Goal: Task Accomplishment & Management: Manage account settings

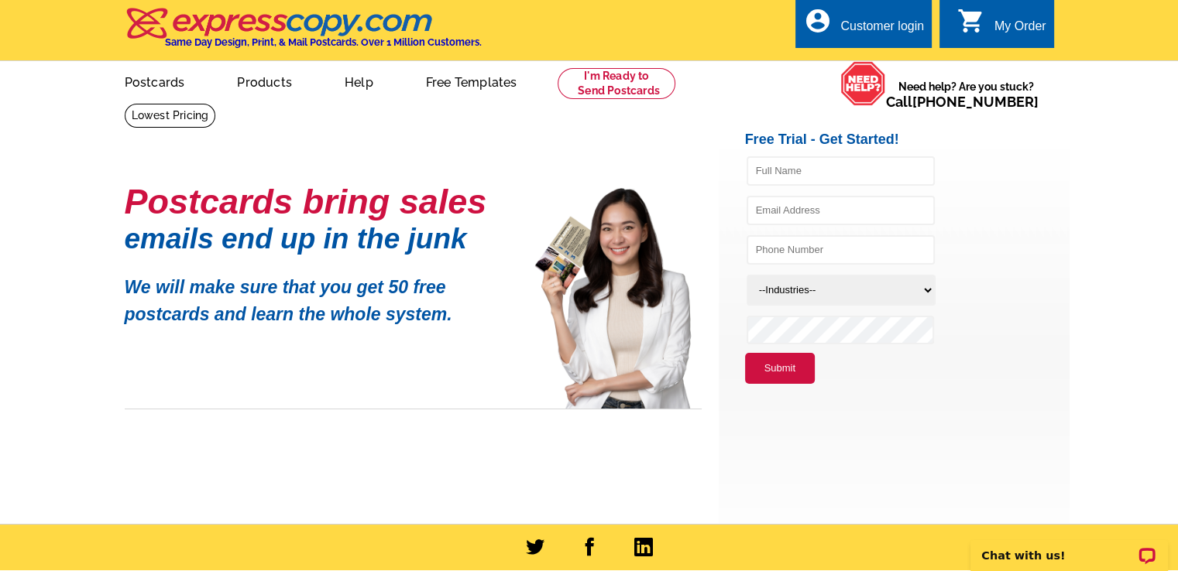
click at [880, 22] on div "Customer login" at bounding box center [882, 30] width 84 height 22
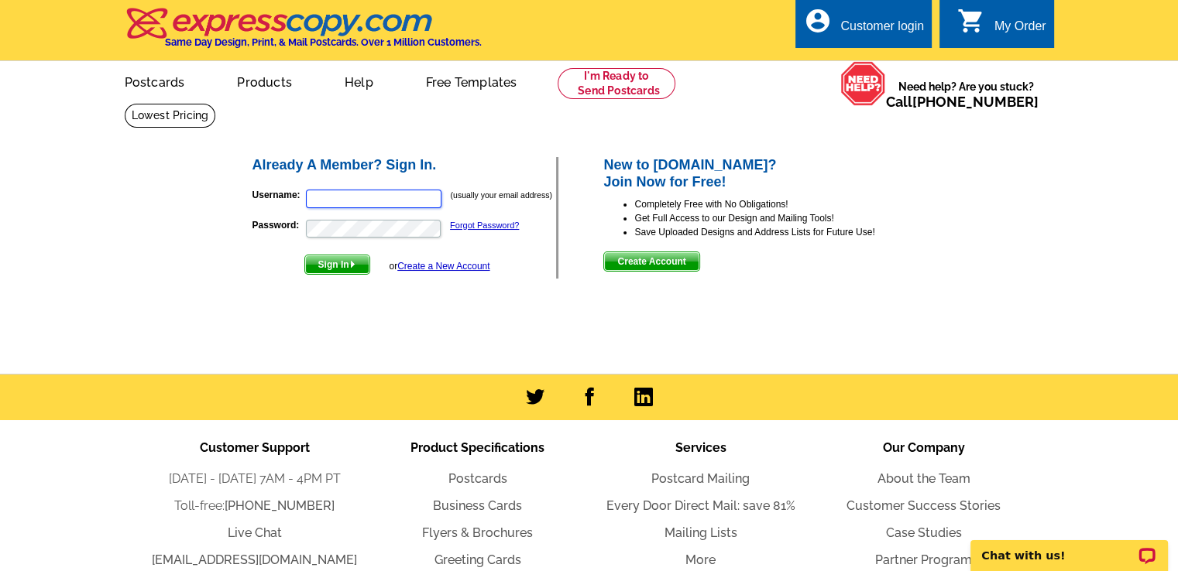
click at [374, 199] on input "Username:" at bounding box center [374, 199] width 136 height 19
type input "v"
type input "lorrie.williams1@coldwellbanker.com"
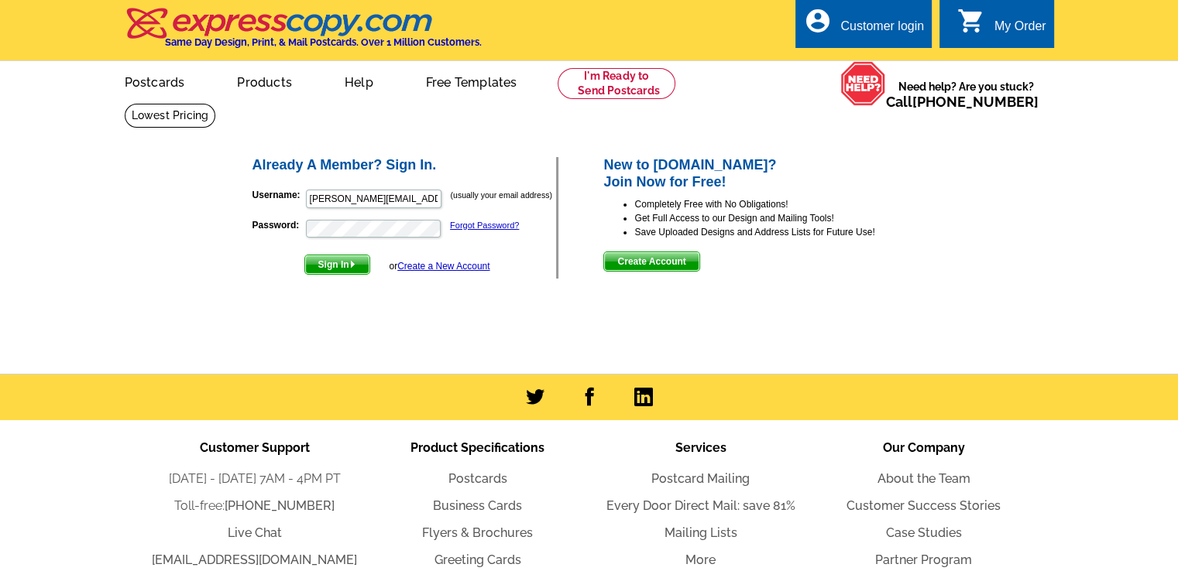
click at [350, 268] on span "Sign In" at bounding box center [337, 265] width 64 height 19
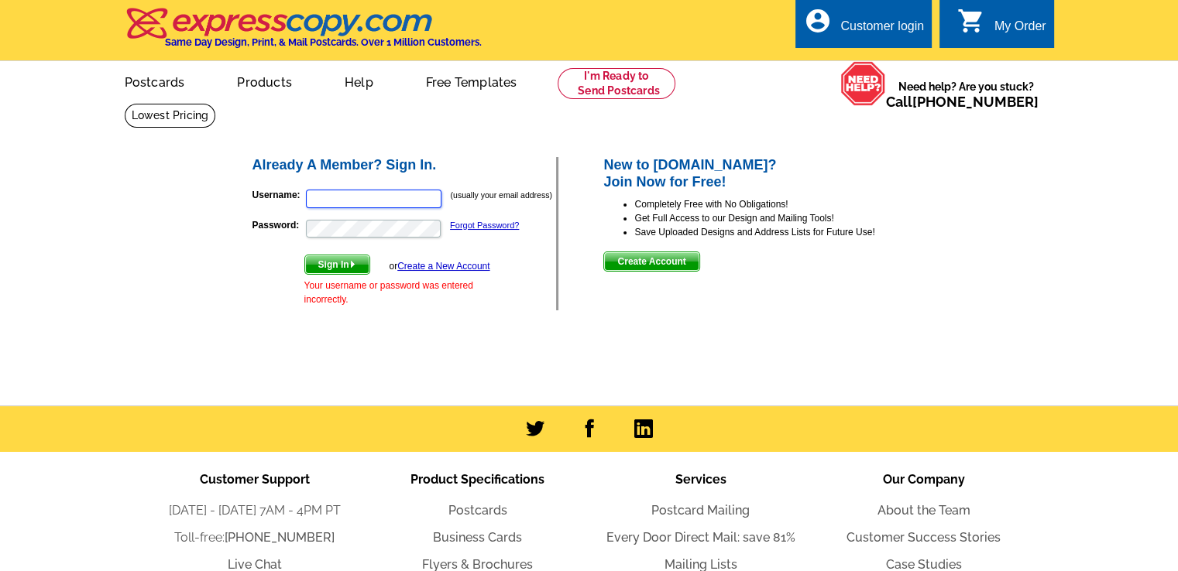
click at [354, 196] on input "Username:" at bounding box center [374, 199] width 136 height 19
type input "lorrie.williams1@coldwellbanker.com"
click at [336, 263] on span "Sign In" at bounding box center [337, 265] width 64 height 19
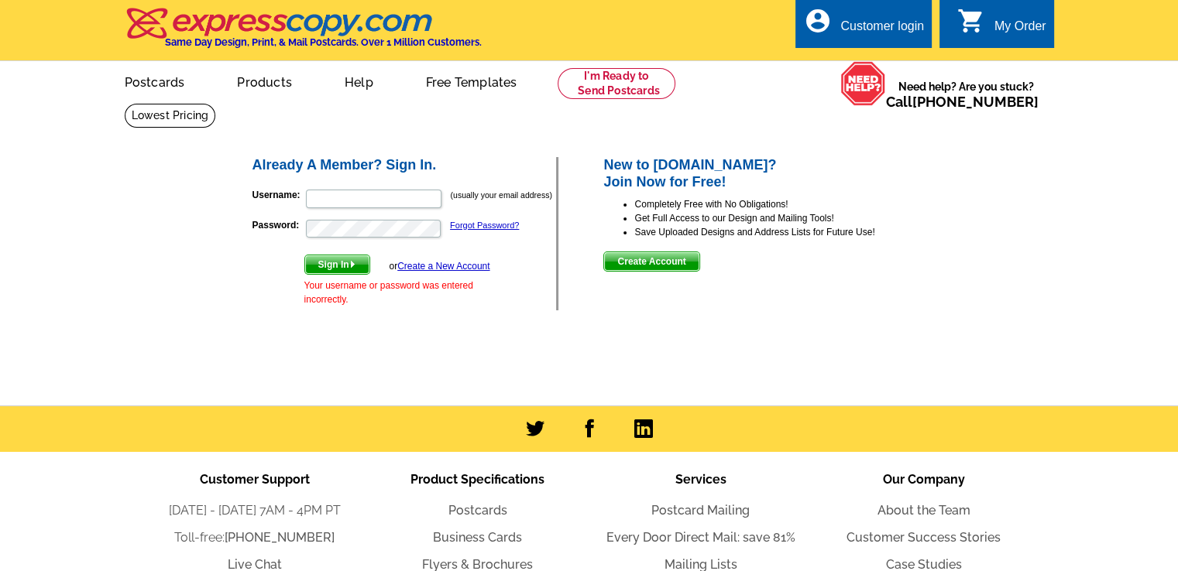
click at [437, 267] on link "Create a New Account" at bounding box center [443, 266] width 92 height 11
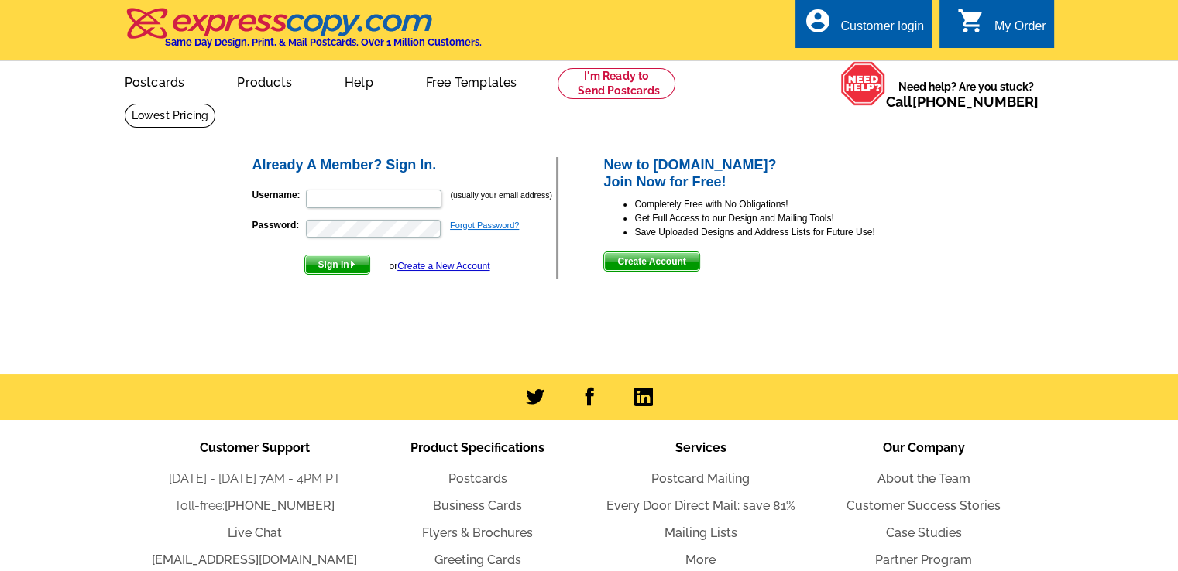
click at [477, 224] on link "Forgot Password?" at bounding box center [484, 225] width 69 height 9
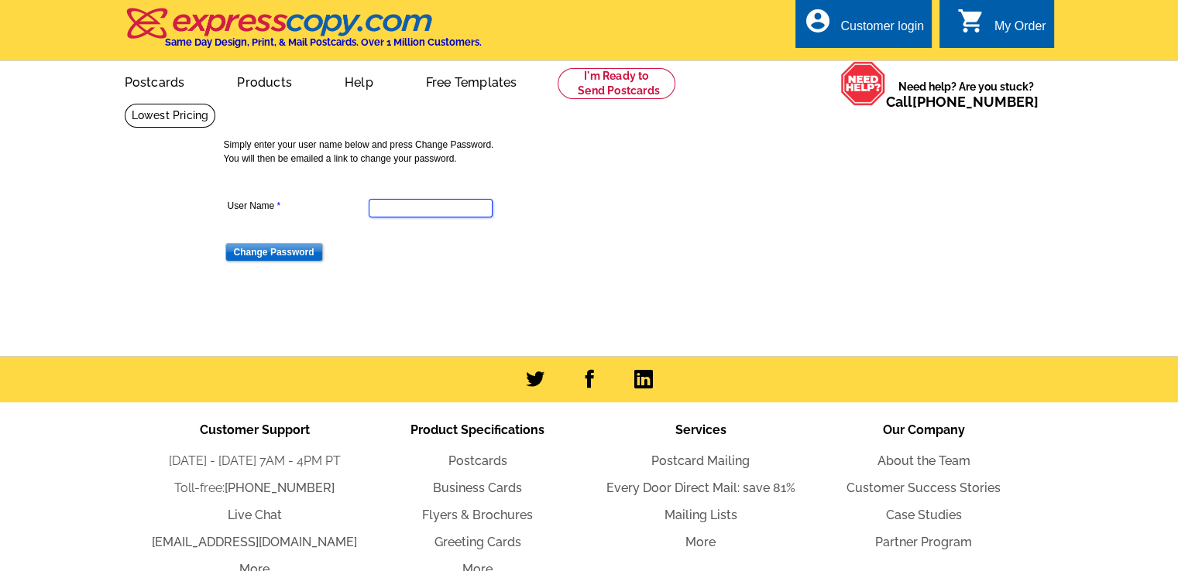
click at [433, 211] on input "User Name" at bounding box center [431, 208] width 124 height 19
type input "lorrie.williams1@coldwellbanker.com"
click at [294, 245] on input "Change Password" at bounding box center [274, 252] width 98 height 19
